Goal: Information Seeking & Learning: Learn about a topic

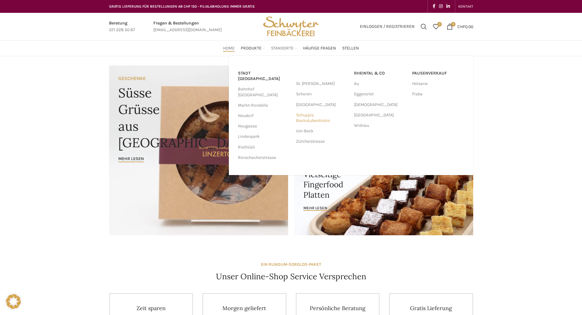
click at [227, 115] on link "Schuppis Backstubenbistro" at bounding box center [322, 118] width 52 height 16
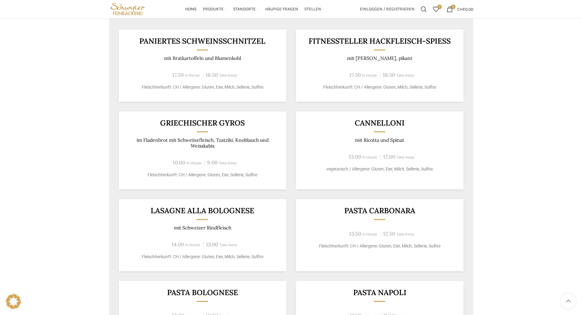
scroll to position [122, 0]
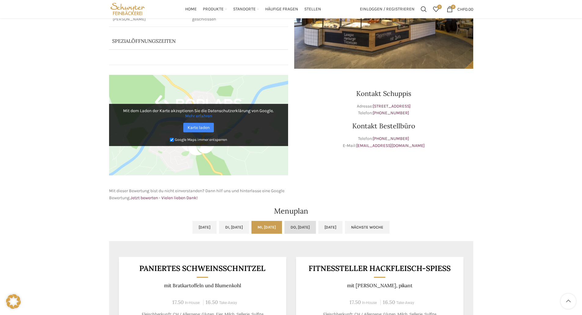
click at [306, 224] on link "Do, [DATE]" at bounding box center [299, 227] width 31 height 13
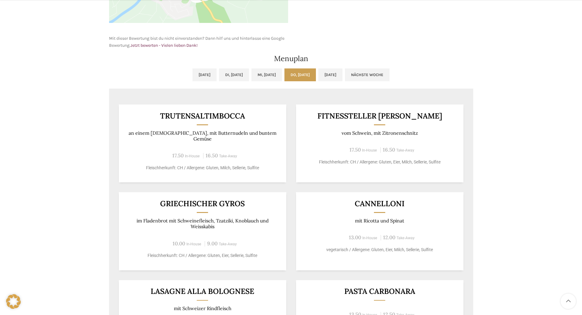
scroll to position [275, 0]
click at [342, 77] on link "[DATE]" at bounding box center [330, 74] width 24 height 13
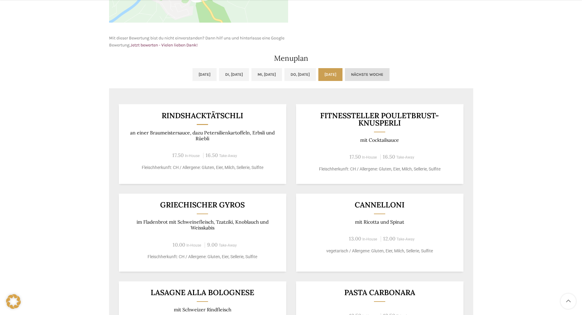
click at [379, 76] on link "Nächste Woche" at bounding box center [367, 74] width 45 height 13
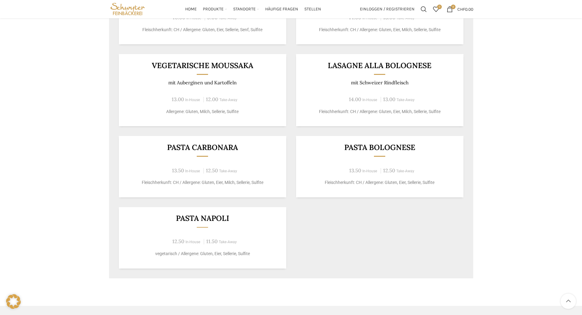
scroll to position [214, 0]
